Goal: Information Seeking & Learning: Learn about a topic

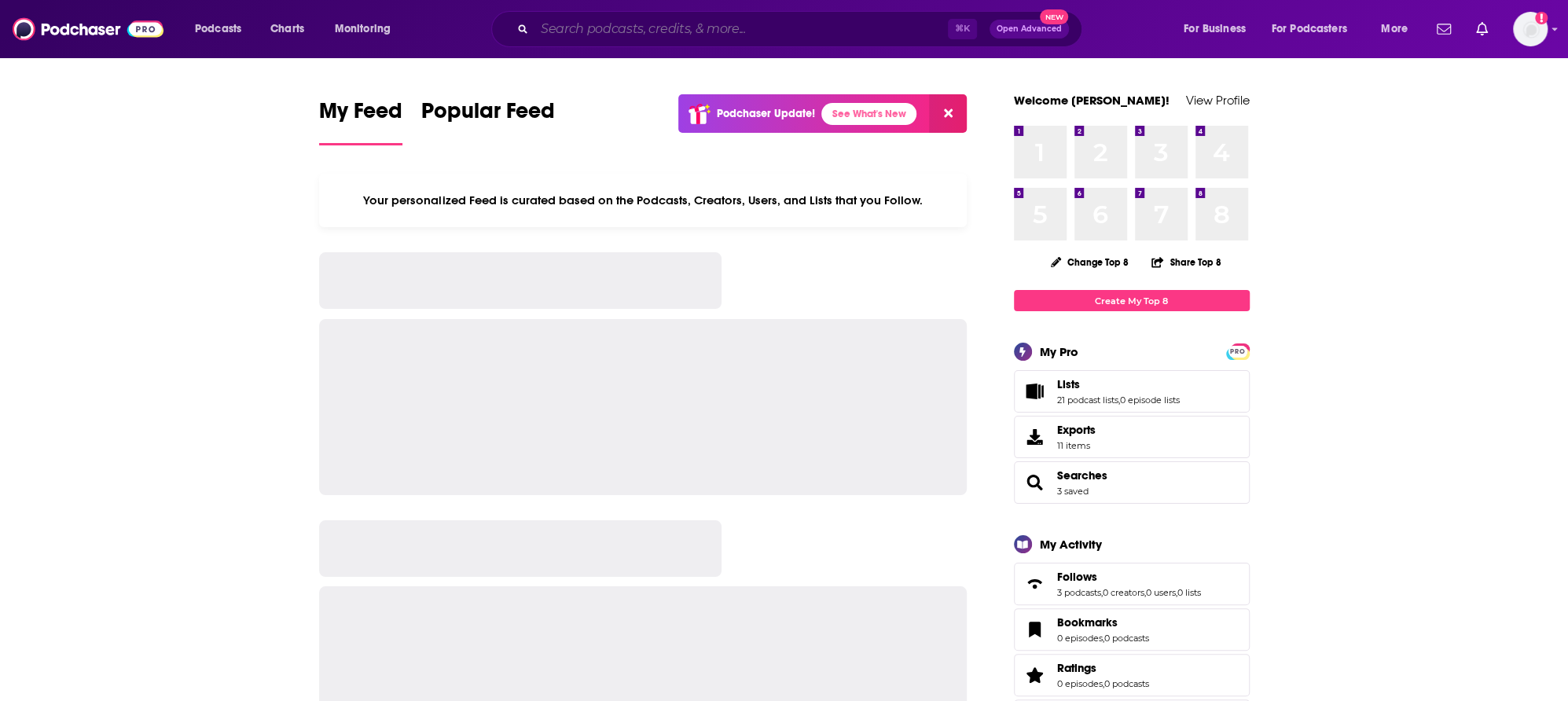
click at [563, 26] on input "Search podcasts, credits, & more..." at bounding box center [741, 29] width 413 height 25
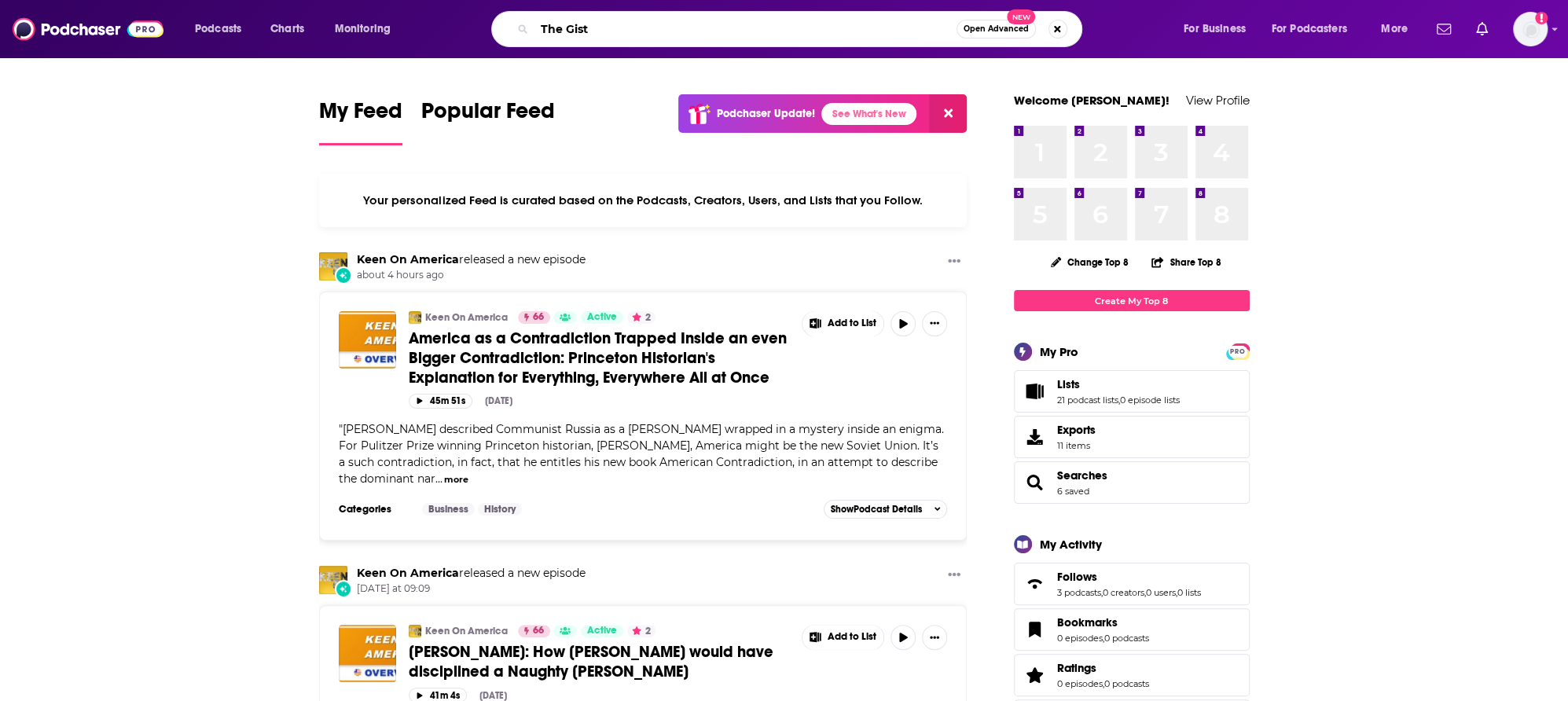
type input "The Gist"
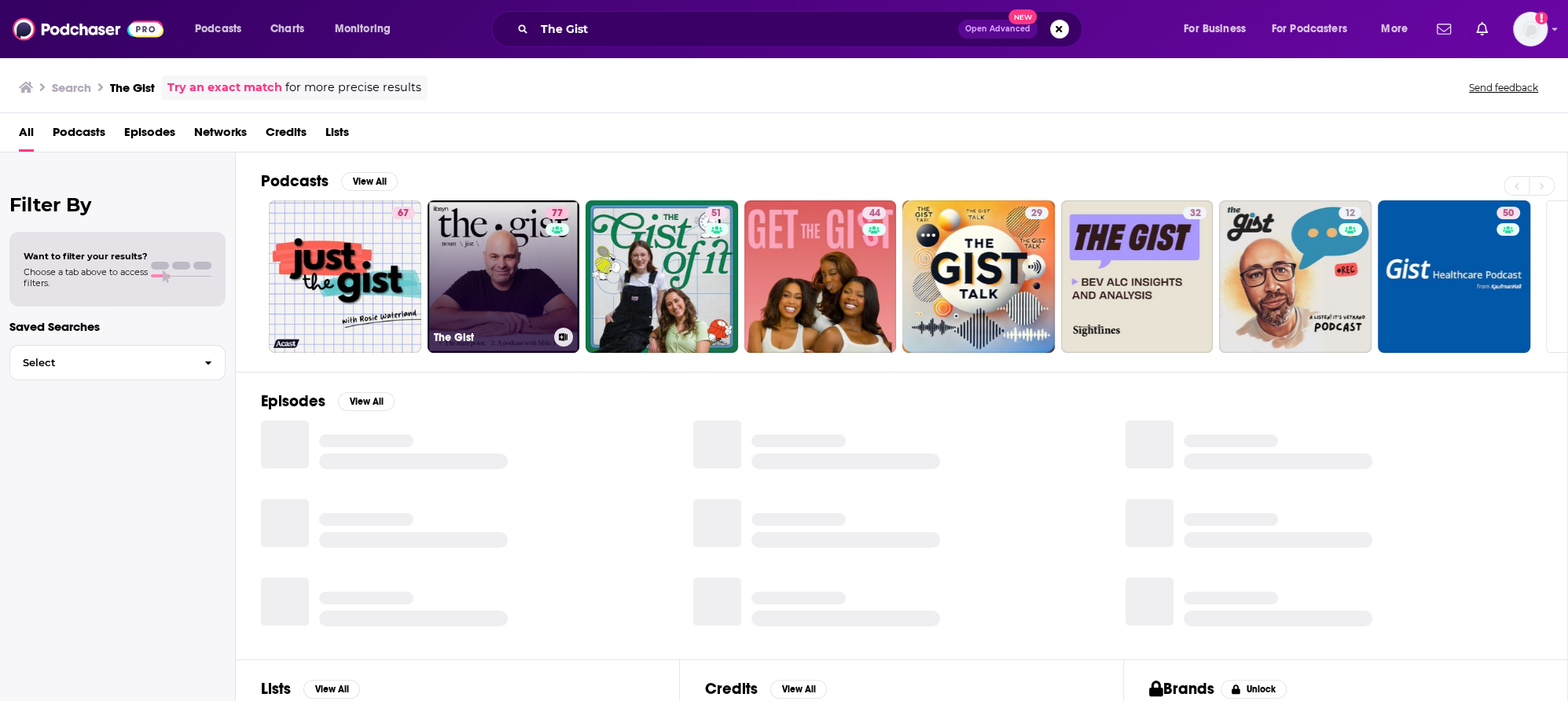
click at [516, 280] on link "77 The Gist" at bounding box center [503, 277] width 152 height 152
